Goal: Task Accomplishment & Management: Use online tool/utility

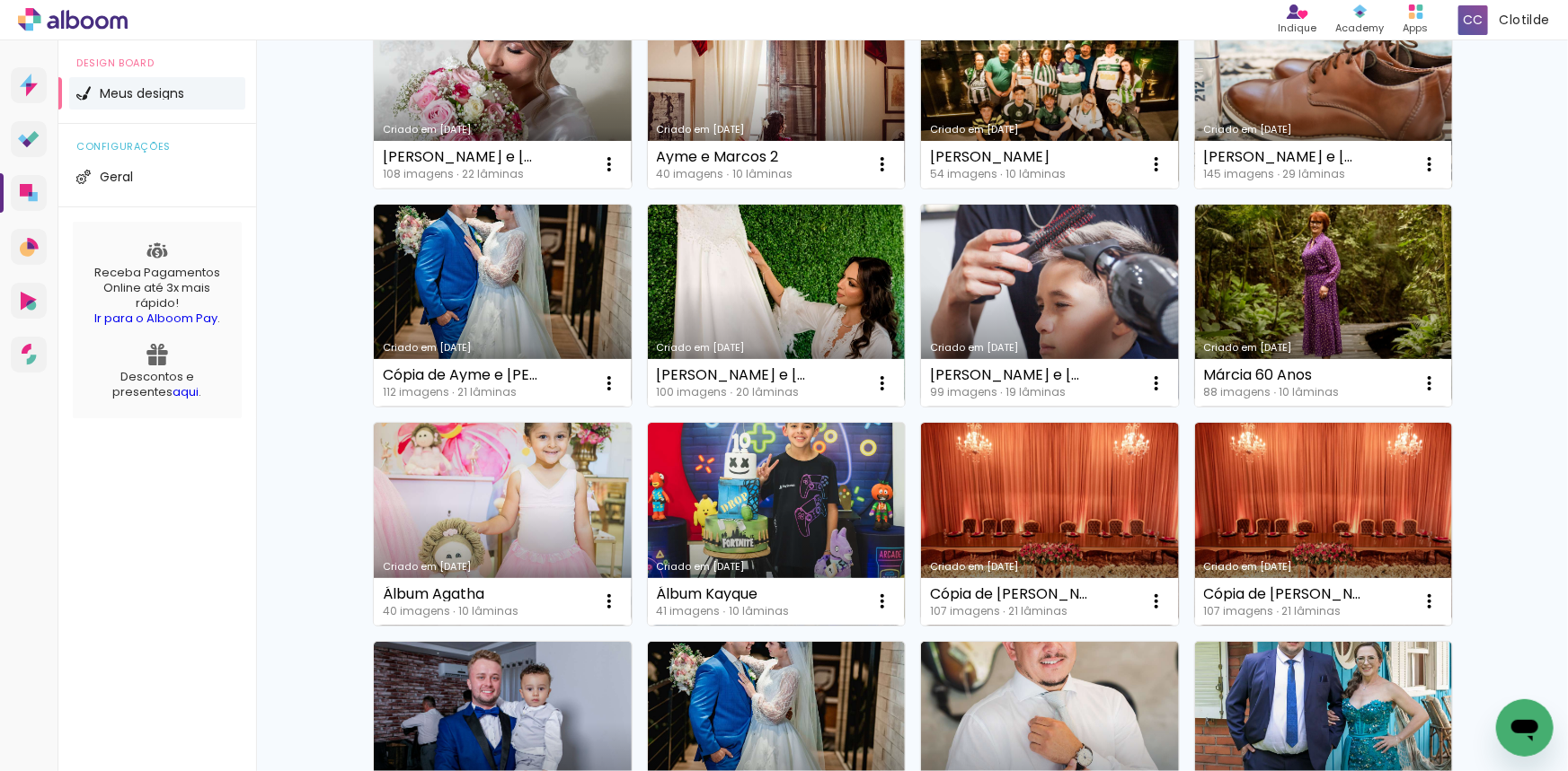
scroll to position [80, 0]
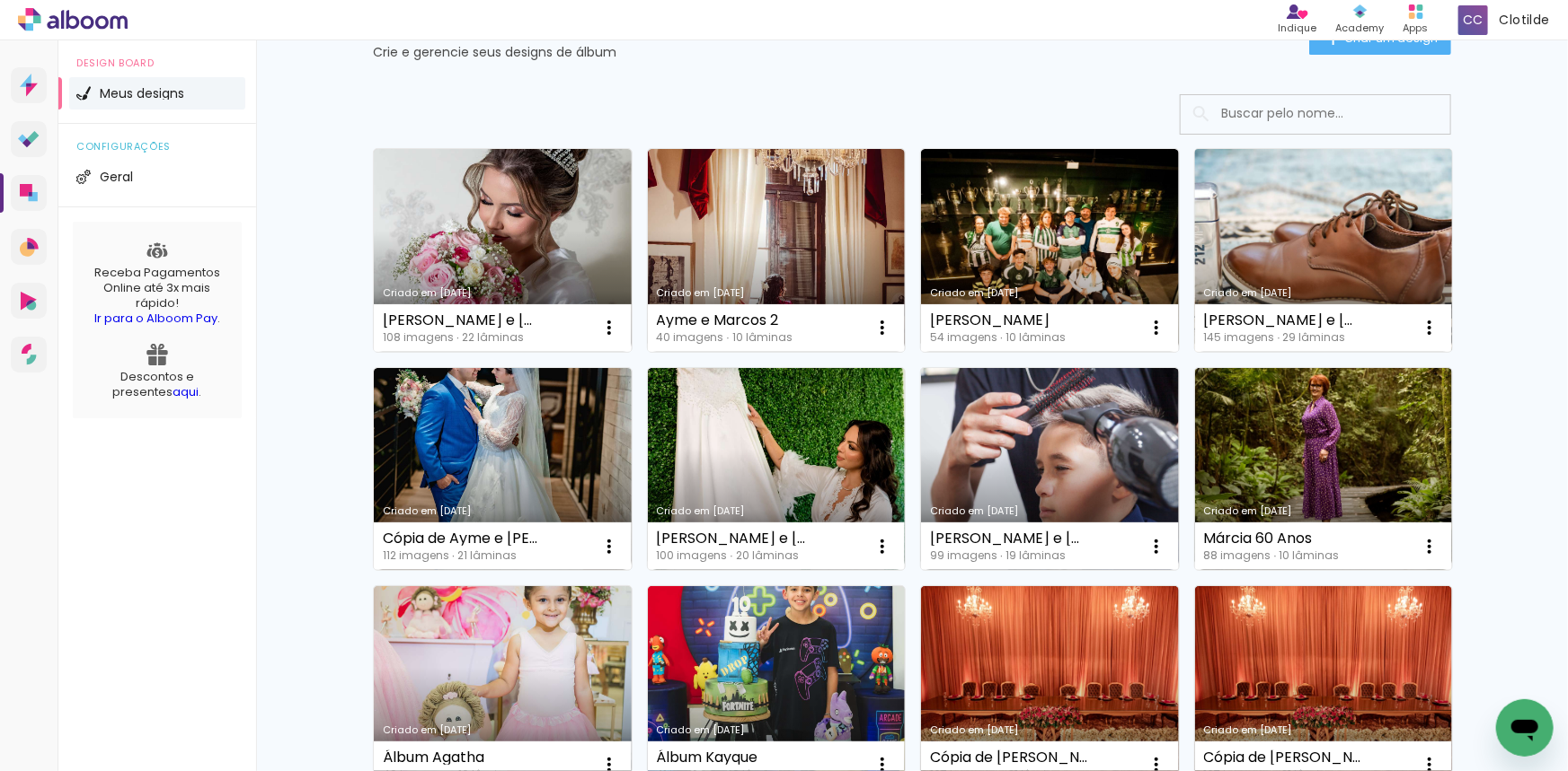
click at [1239, 242] on link "Criado em 28/08/25" at bounding box center [1323, 250] width 258 height 203
